Goal: Task Accomplishment & Management: Complete application form

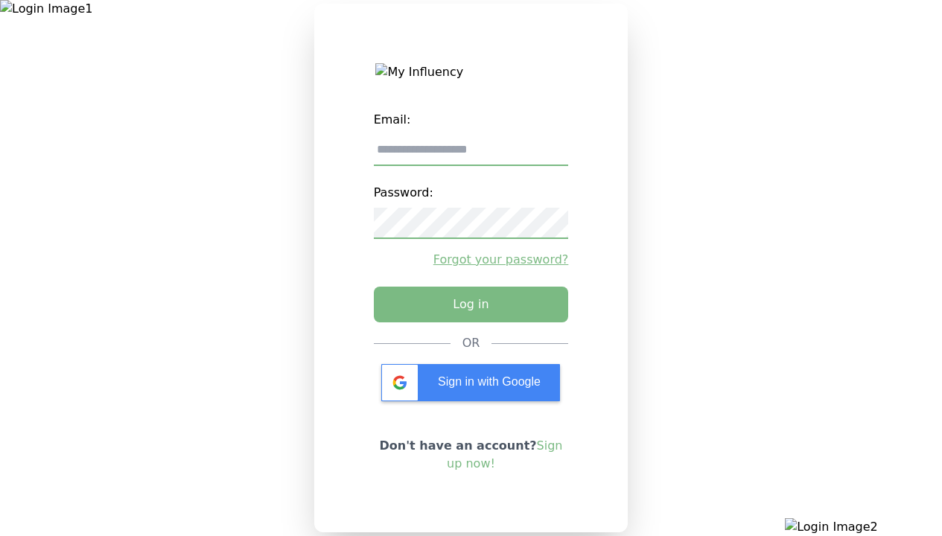
click at [471, 156] on input "email" at bounding box center [471, 150] width 195 height 31
type input "**********"
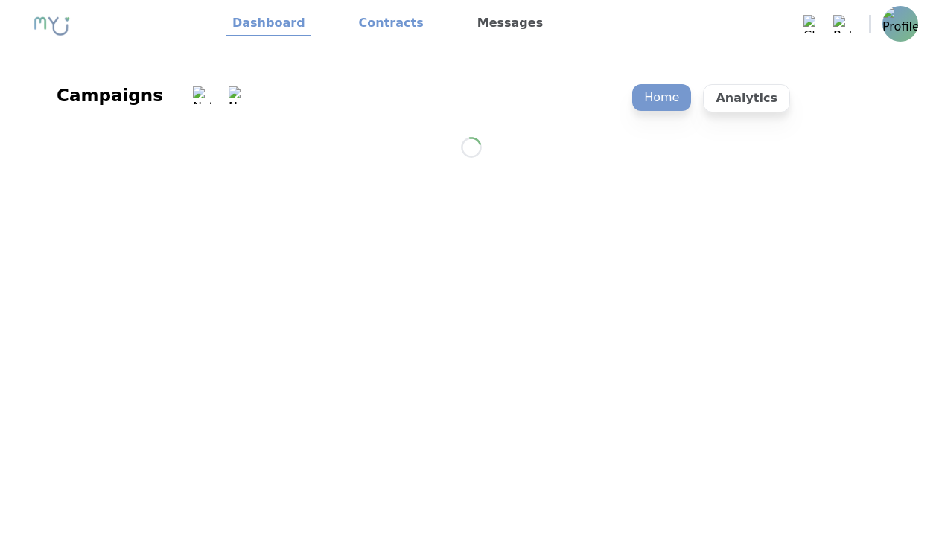
click at [382, 24] on link "Contracts" at bounding box center [391, 23] width 77 height 25
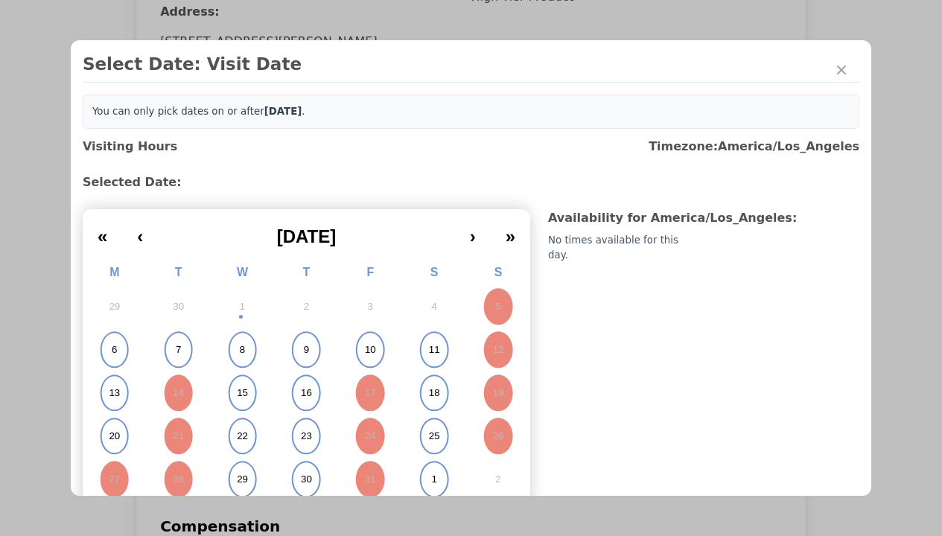
click at [240, 393] on abbr "15" at bounding box center [242, 392] width 11 height 13
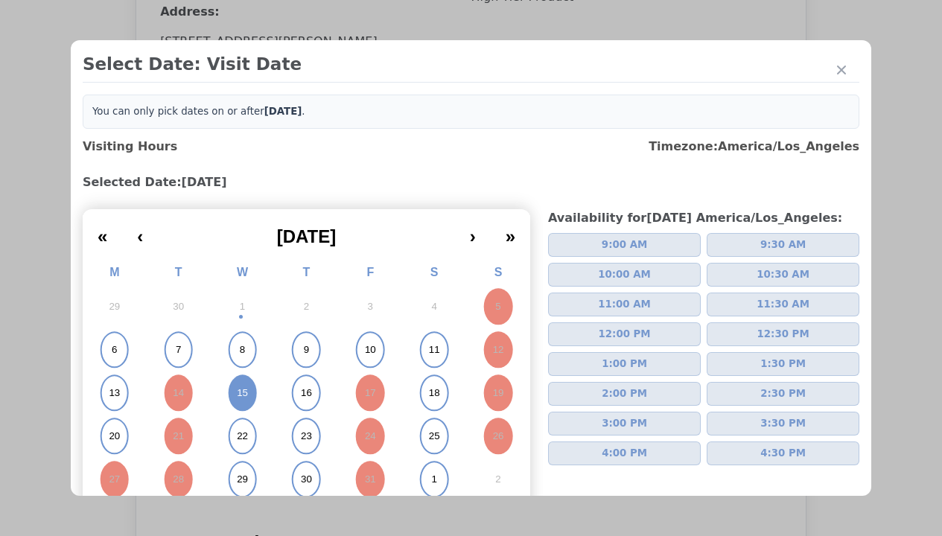
click at [618, 394] on span "2:00 PM" at bounding box center [624, 393] width 45 height 15
click at [372, 249] on div "Please Select Submission Date" at bounding box center [372, 241] width 153 height 15
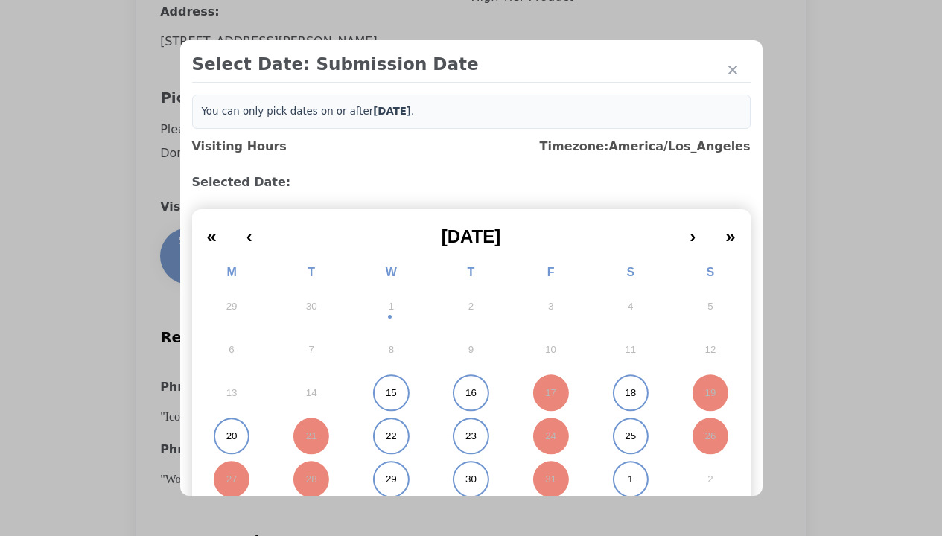
click at [386, 393] on abbr "15" at bounding box center [391, 392] width 11 height 13
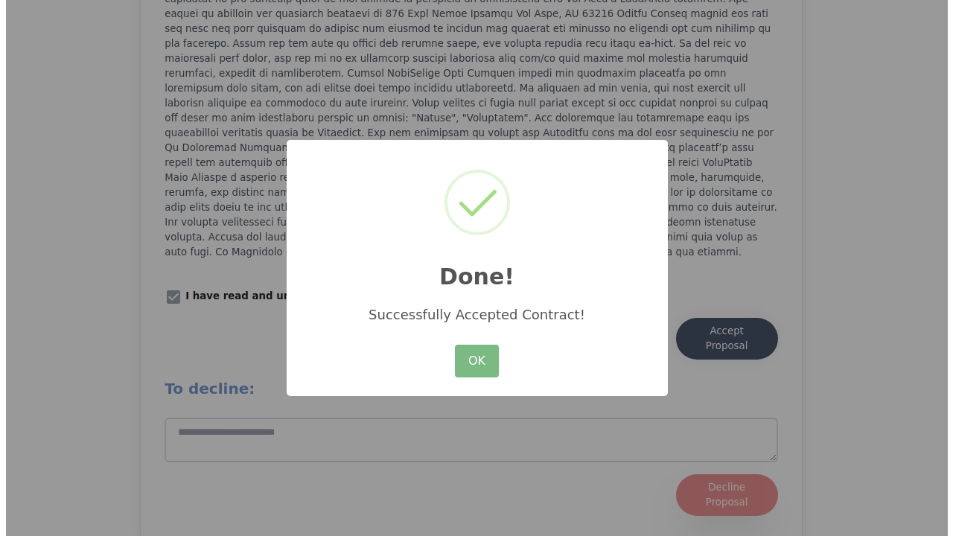
scroll to position [2066, 0]
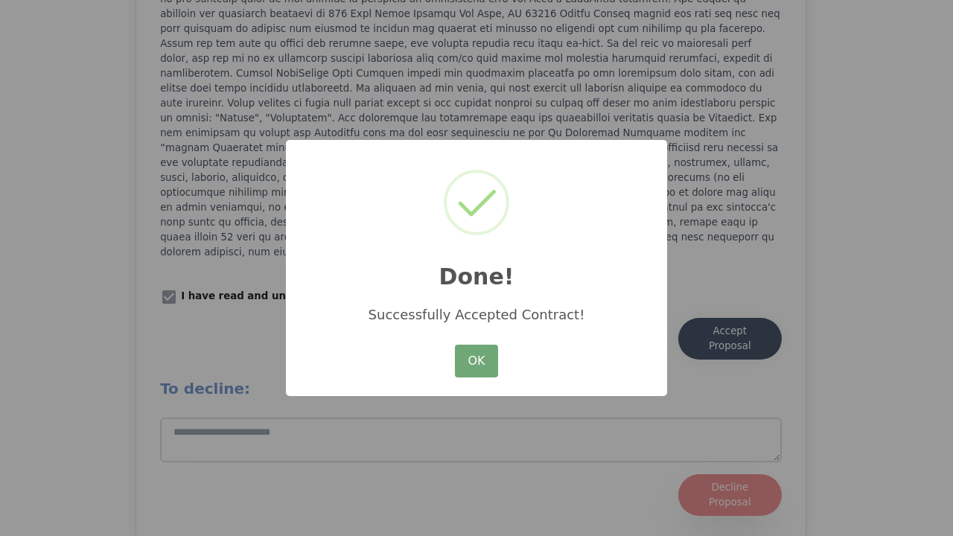
click at [476, 362] on button "OK" at bounding box center [476, 361] width 43 height 33
